Goal: Information Seeking & Learning: Learn about a topic

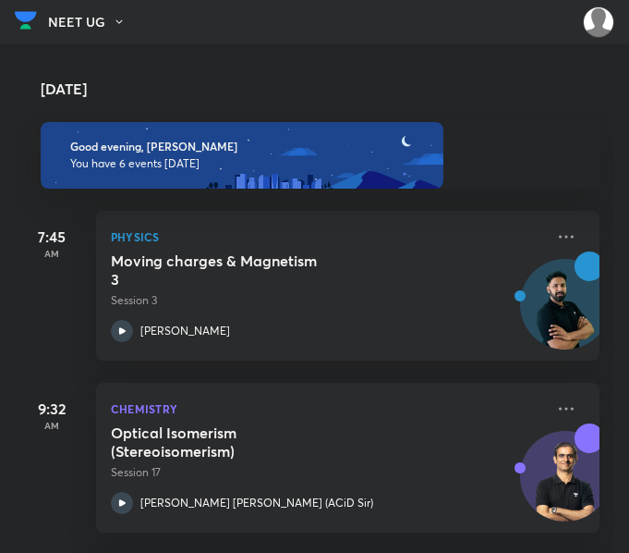
scroll to position [647, 0]
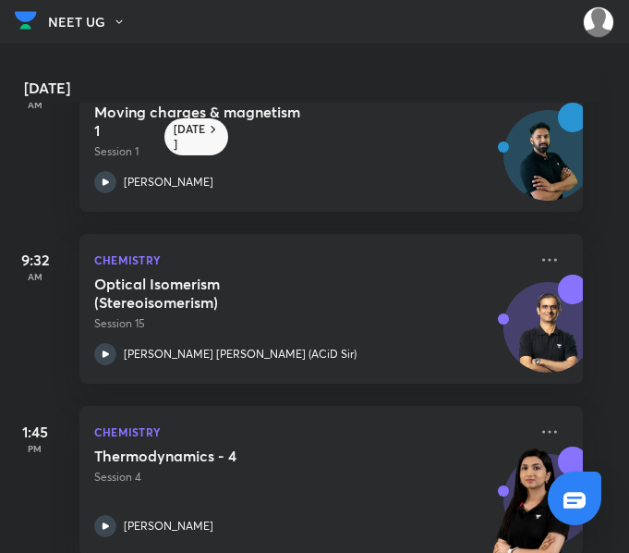
scroll to position [267, 0]
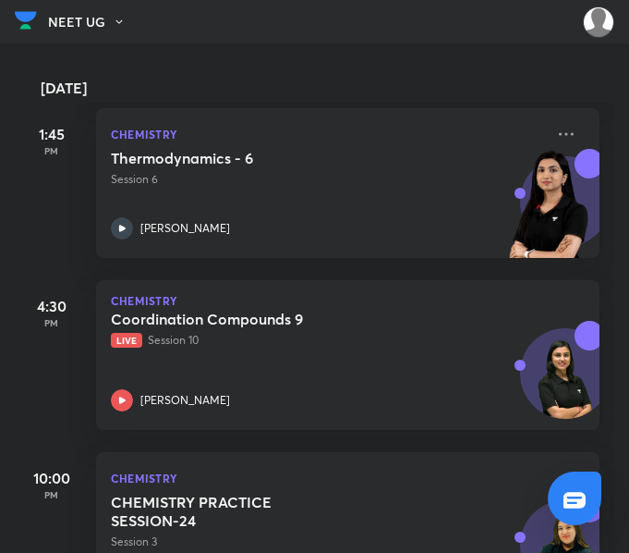
scroll to position [696, 0]
